Goal: Task Accomplishment & Management: Use online tool/utility

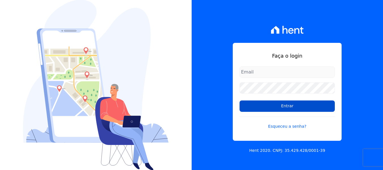
type input "[EMAIL_ADDRESS][DOMAIN_NAME]"
click at [282, 109] on input "Entrar" at bounding box center [287, 105] width 95 height 11
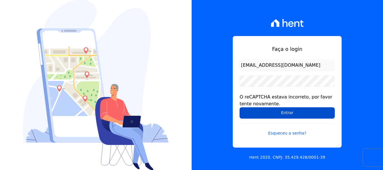
click at [302, 111] on input "Entrar" at bounding box center [287, 112] width 95 height 11
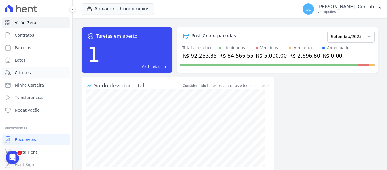
click at [24, 75] on span "Clientes" at bounding box center [23, 73] width 16 height 6
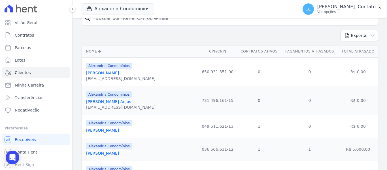
scroll to position [57, 0]
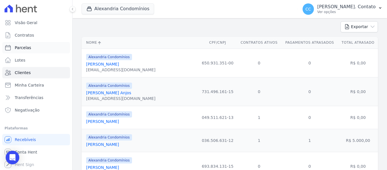
click at [30, 47] on link "Parcelas" at bounding box center [36, 47] width 68 height 11
select select
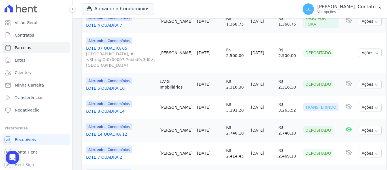
scroll to position [397, 0]
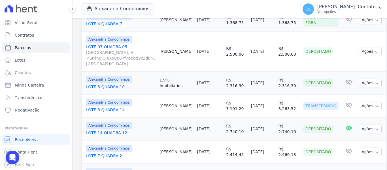
drag, startPoint x: 163, startPoint y: 71, endPoint x: 232, endPoint y: 71, distance: 69.5
click at [232, 94] on tr "Alexandria Condomínios LOTE 8 QUADRA 14 Cesar Borioli 15/09/2025 R$ 3.191,20 23…" at bounding box center [234, 105] width 305 height 23
copy tr "Cesar Borioli 15/09/2025 R$ 3.191,20"
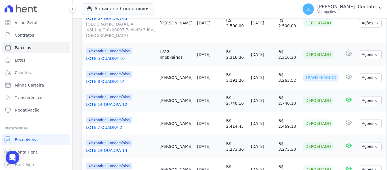
copy tr "Cesar Borioli 15/09/2025 R$ 3.191,20"
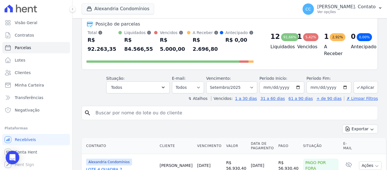
scroll to position [0, 0]
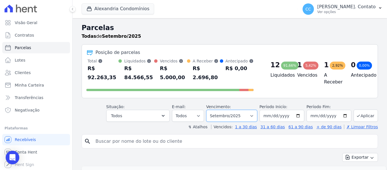
click at [255, 111] on select "Filtrar por período ──────── Todos os meses Março/2023 Abril/2023 Maio/2023 Jun…" at bounding box center [231, 116] width 51 height 12
select select "08/2025"
click at [210, 110] on select "Filtrar por período ──────── Todos os meses Março/2023 Abril/2023 Maio/2023 Jun…" at bounding box center [231, 116] width 51 height 12
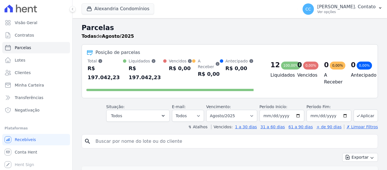
select select
click at [159, 110] on button "Todos" at bounding box center [138, 116] width 64 height 12
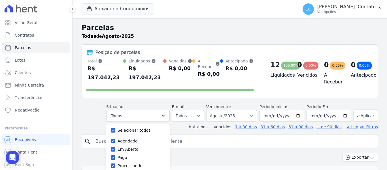
click at [149, 128] on label "Selecionar todos" at bounding box center [134, 130] width 33 height 5
click at [115, 128] on input "Selecionar todos" at bounding box center [113, 130] width 5 height 5
checkbox input "false"
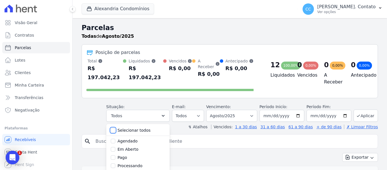
checkbox input "false"
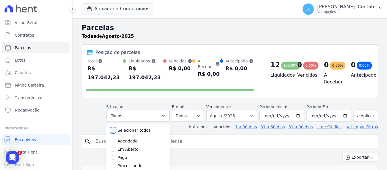
checkbox input "false"
click at [124, 127] on label "Pago" at bounding box center [123, 129] width 10 height 5
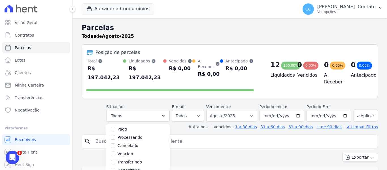
click at [115, 127] on input "Pago" at bounding box center [113, 129] width 5 height 5
checkbox input "true"
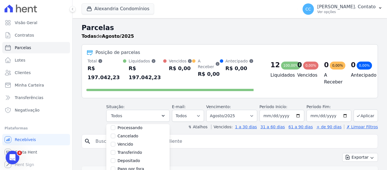
click at [135, 158] on label "Depositado" at bounding box center [129, 160] width 23 height 5
click at [115, 158] on input "Depositado" at bounding box center [113, 160] width 5 height 5
checkbox input "true"
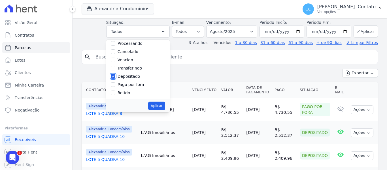
scroll to position [113, 0]
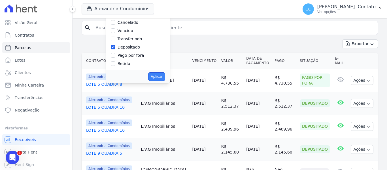
click at [159, 72] on button "Aplicar" at bounding box center [156, 76] width 17 height 9
select select "paid"
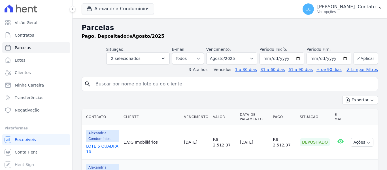
select select
click at [237, 60] on select "Filtrar por período ──────── Todos os meses Março/2023 Abril/2023 Maio/2023 Jun…" at bounding box center [231, 58] width 51 height 12
select select "09/2025"
click at [210, 52] on select "Filtrar por período ──────── Todos os meses Março/2023 Abril/2023 Maio/2023 Jun…" at bounding box center [231, 58] width 51 height 12
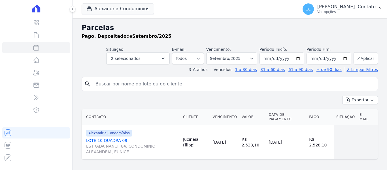
select select
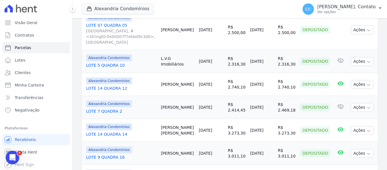
scroll to position [15, 0]
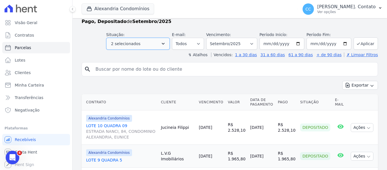
click at [154, 47] on button "2 selecionados" at bounding box center [138, 44] width 64 height 12
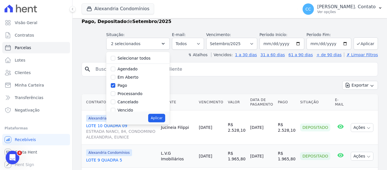
click at [121, 57] on div "Selecionar todos" at bounding box center [138, 58] width 54 height 8
click at [115, 58] on input "Selecionar todos" at bounding box center [113, 58] width 5 height 5
checkbox input "true"
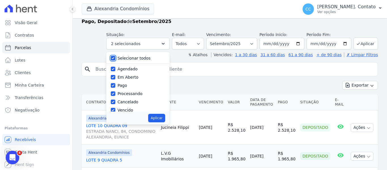
checkbox input "true"
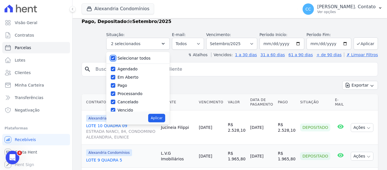
checkbox input "true"
click at [165, 119] on button "Aplicar" at bounding box center [156, 118] width 17 height 9
select select "scheduled"
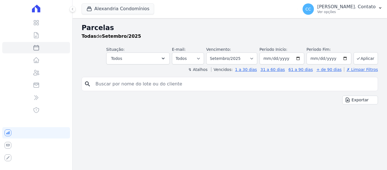
select select
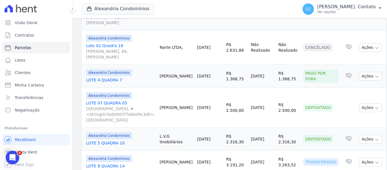
scroll to position [340, 0]
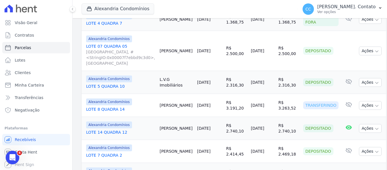
click at [124, 15] on div "Alexandria Condomínios Alexandria Alexandria Condomínios LEIDENS INCORPORACOES …" at bounding box center [189, 9] width 214 height 19
click at [125, 10] on button "Alexandria Condomínios" at bounding box center [118, 8] width 73 height 11
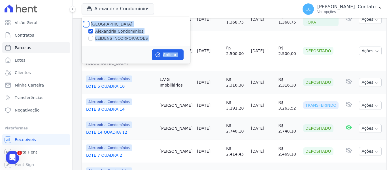
click at [88, 24] on input "[GEOGRAPHIC_DATA]" at bounding box center [86, 24] width 5 height 5
checkbox input "true"
click at [172, 55] on button "Aplicar" at bounding box center [168, 54] width 32 height 11
select select
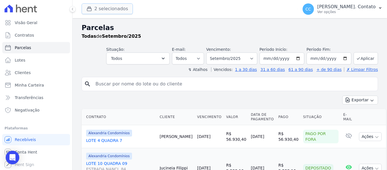
click at [110, 9] on button "2 selecionados" at bounding box center [107, 8] width 51 height 11
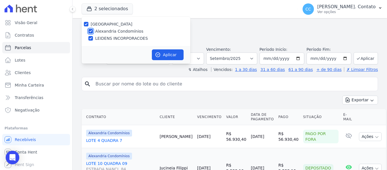
click at [89, 31] on input "Alexandria Condomínios" at bounding box center [90, 31] width 5 height 5
checkbox input "false"
click at [175, 52] on button "Aplicar" at bounding box center [168, 54] width 32 height 11
select select
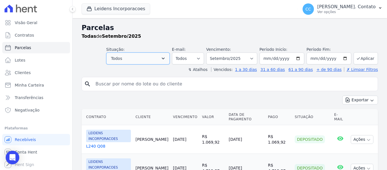
click at [148, 57] on button "Todos" at bounding box center [138, 58] width 64 height 12
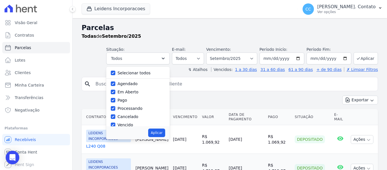
click at [126, 100] on label "Pago" at bounding box center [123, 100] width 10 height 5
click at [115, 100] on input "Pago" at bounding box center [113, 100] width 5 height 5
checkbox input "false"
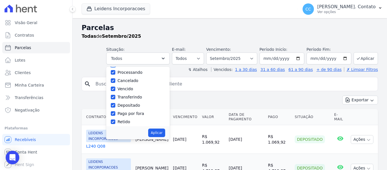
scroll to position [38, 0]
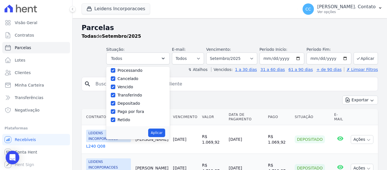
click at [130, 105] on label "Depositado" at bounding box center [129, 103] width 23 height 5
click at [115, 105] on input "Depositado" at bounding box center [113, 103] width 5 height 5
checkbox input "false"
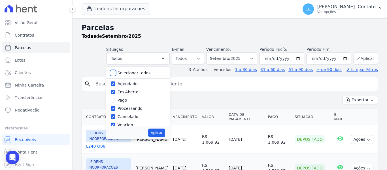
click at [115, 74] on input "Selecionar todos" at bounding box center [113, 73] width 5 height 5
checkbox input "true"
click at [115, 74] on input "Selecionar todos" at bounding box center [113, 73] width 5 height 5
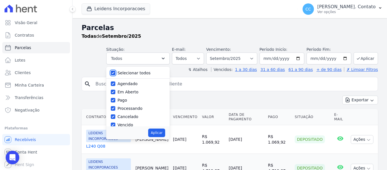
checkbox input "false"
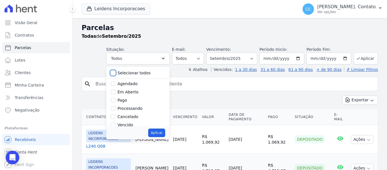
checkbox input "false"
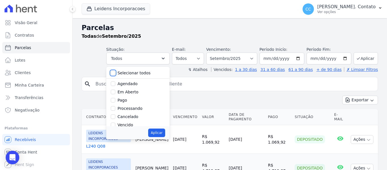
checkbox input "false"
click at [127, 100] on label "Pago" at bounding box center [123, 100] width 10 height 5
click at [115, 100] on input "Pago" at bounding box center [113, 100] width 5 height 5
checkbox input "true"
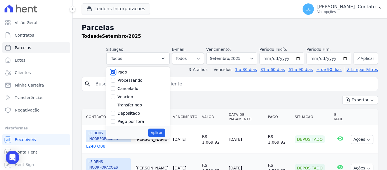
scroll to position [28, 0]
click at [115, 112] on input "Depositado" at bounding box center [113, 113] width 5 height 5
checkbox input "true"
click at [162, 130] on button "Aplicar" at bounding box center [156, 132] width 17 height 9
select select "paid"
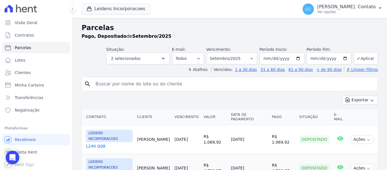
select select
click at [247, 59] on select "Filtrar por período ──────── Todos os meses Agosto/2024 Setembro/2024 Outubro/2…" at bounding box center [231, 58] width 51 height 12
select select "08/2025"
click at [210, 52] on select "Filtrar por período ──────── Todos os meses Agosto/2024 Setembro/2024 Outubro/2…" at bounding box center [231, 58] width 51 height 12
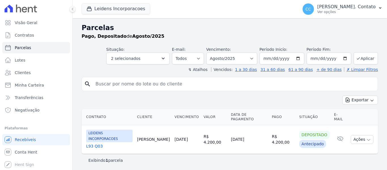
select select
click at [256, 55] on select "Filtrar por período ──────── Todos os meses Agosto/2024 Setembro/2024 Outubro/2…" at bounding box center [231, 58] width 51 height 12
select select "09/2025"
click at [214, 52] on select "Filtrar por período ──────── Todos os meses Agosto/2024 Setembro/2024 Outubro/2…" at bounding box center [231, 58] width 51 height 12
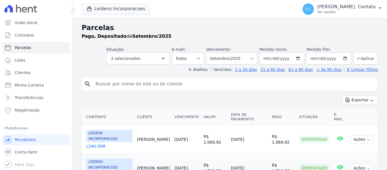
select select
click at [124, 9] on button "Leidens Incorporacoes" at bounding box center [116, 8] width 69 height 11
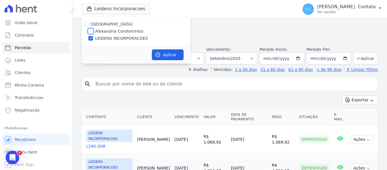
click at [90, 32] on input "Alexandria Condomínios" at bounding box center [90, 31] width 5 height 5
checkbox input "true"
click at [162, 54] on button "Aplicar" at bounding box center [168, 54] width 32 height 11
select select
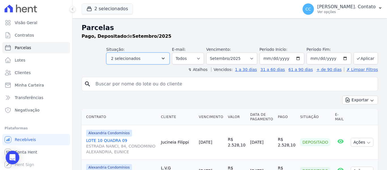
click at [159, 59] on button "2 selecionados" at bounding box center [138, 58] width 64 height 12
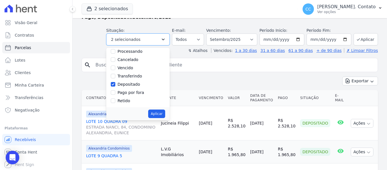
scroll to position [28, 0]
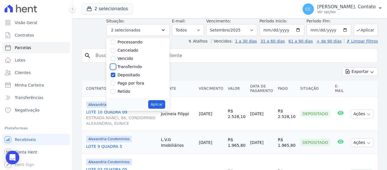
click at [115, 66] on input "Transferindo" at bounding box center [113, 66] width 5 height 5
checkbox input "true"
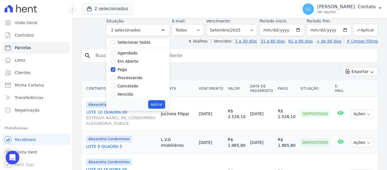
scroll to position [0, 0]
click at [159, 103] on button "Aplicar" at bounding box center [156, 104] width 17 height 9
select select "paid"
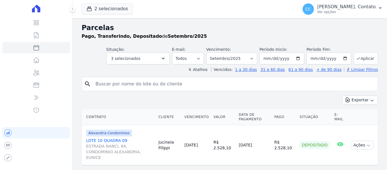
select select
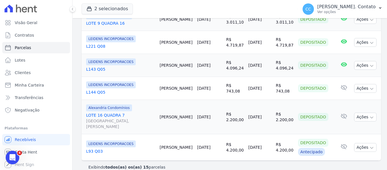
scroll to position [360, 0]
